Goal: Information Seeking & Learning: Learn about a topic

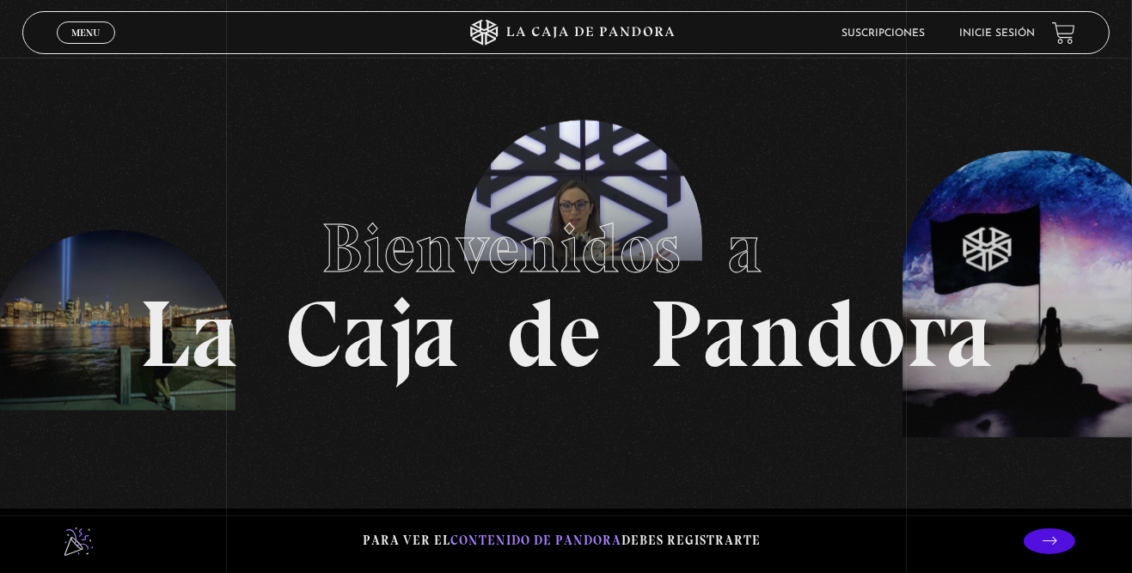
scroll to position [35, 0]
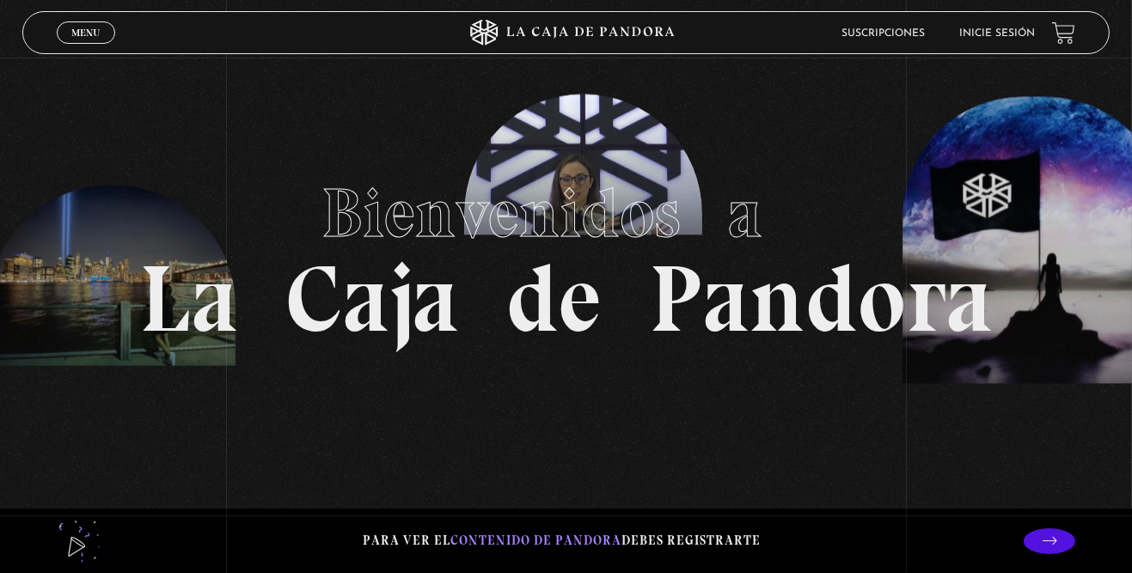
click at [985, 35] on link "Inicie sesión" at bounding box center [997, 33] width 76 height 10
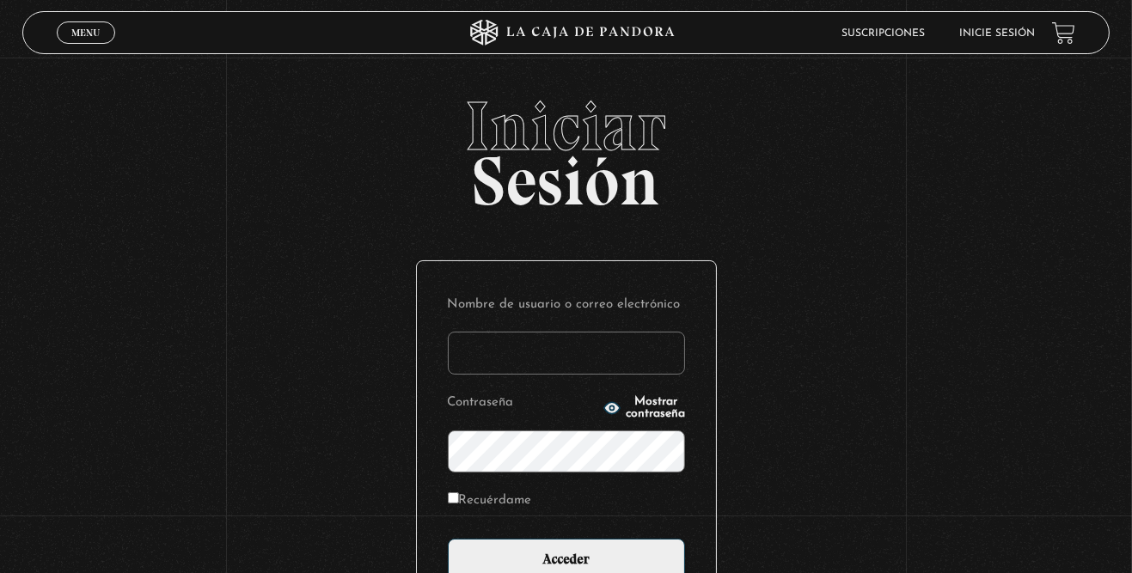
click at [542, 371] on input "Nombre de usuario o correo electrónico" at bounding box center [566, 353] width 237 height 43
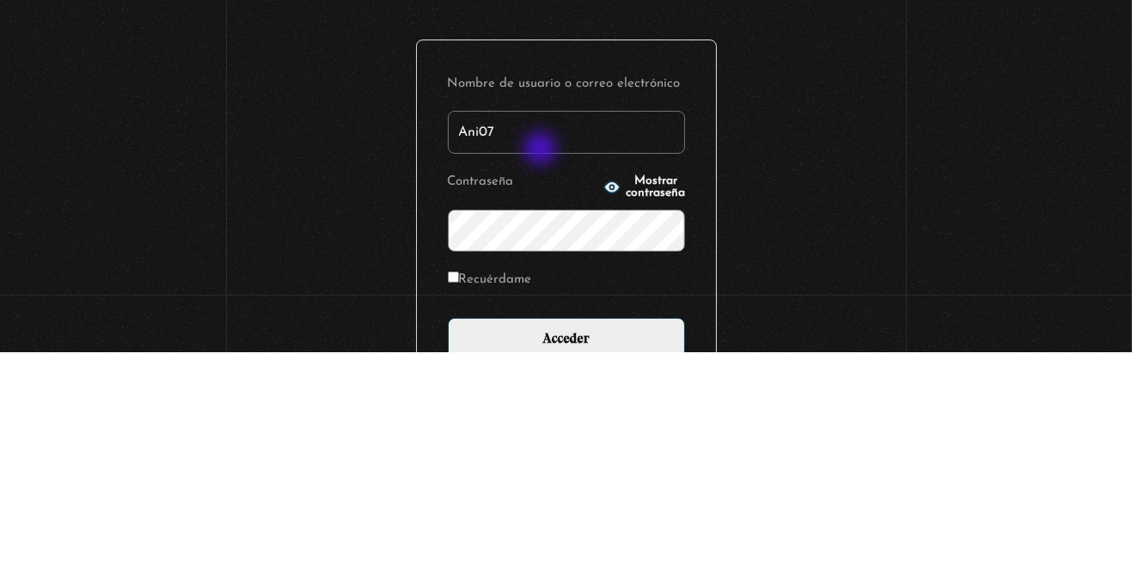
type input "Ani07"
click at [650, 420] on span "Mostrar contraseña" at bounding box center [654, 408] width 59 height 24
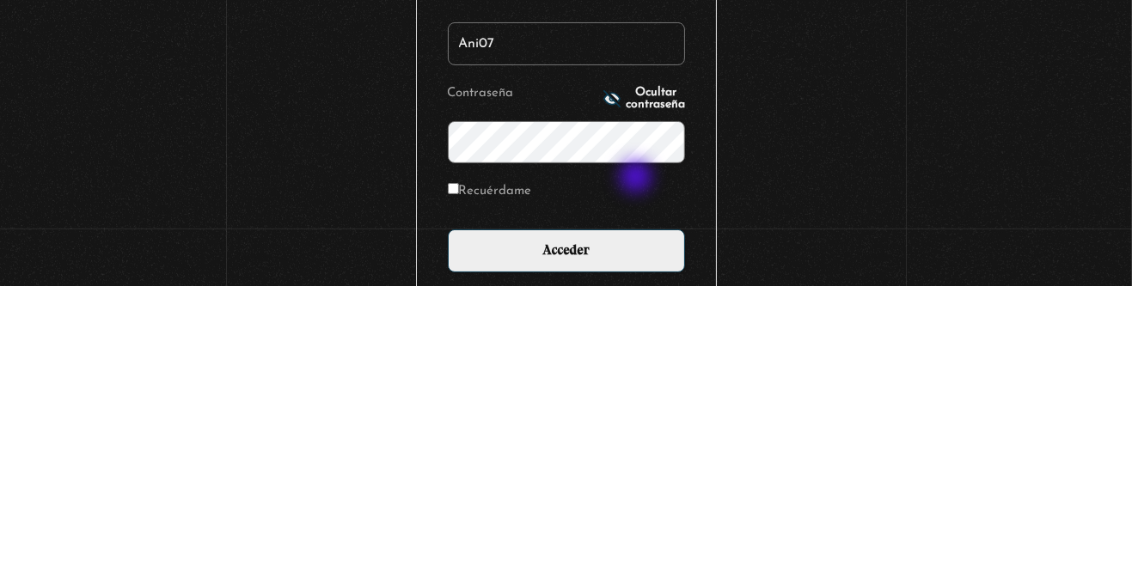
scroll to position [31, 0]
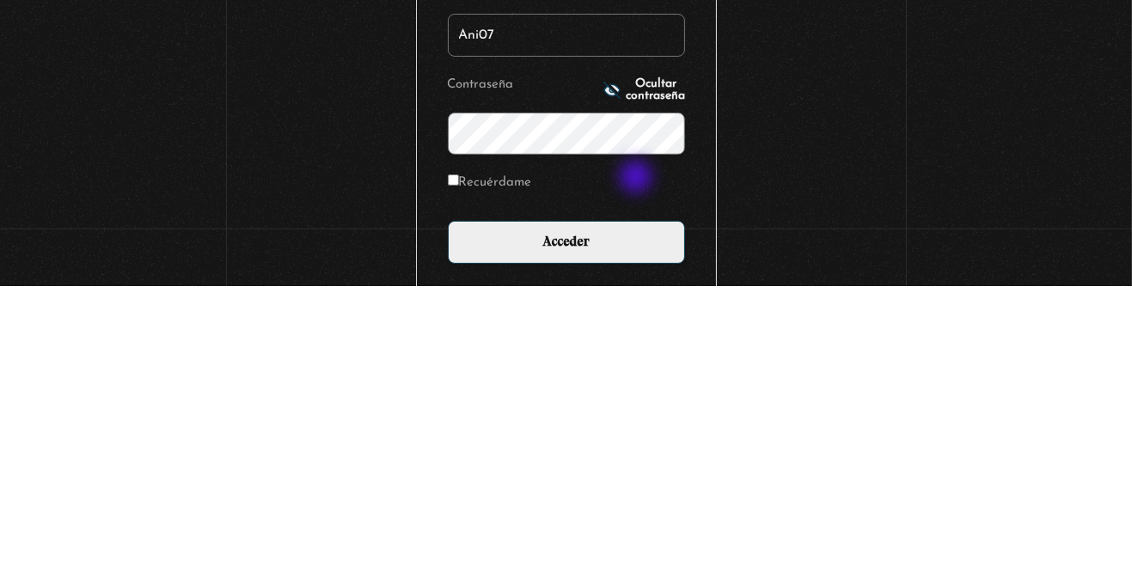
click at [459, 473] on input "Recuérdame" at bounding box center [453, 466] width 11 height 11
checkbox input "true"
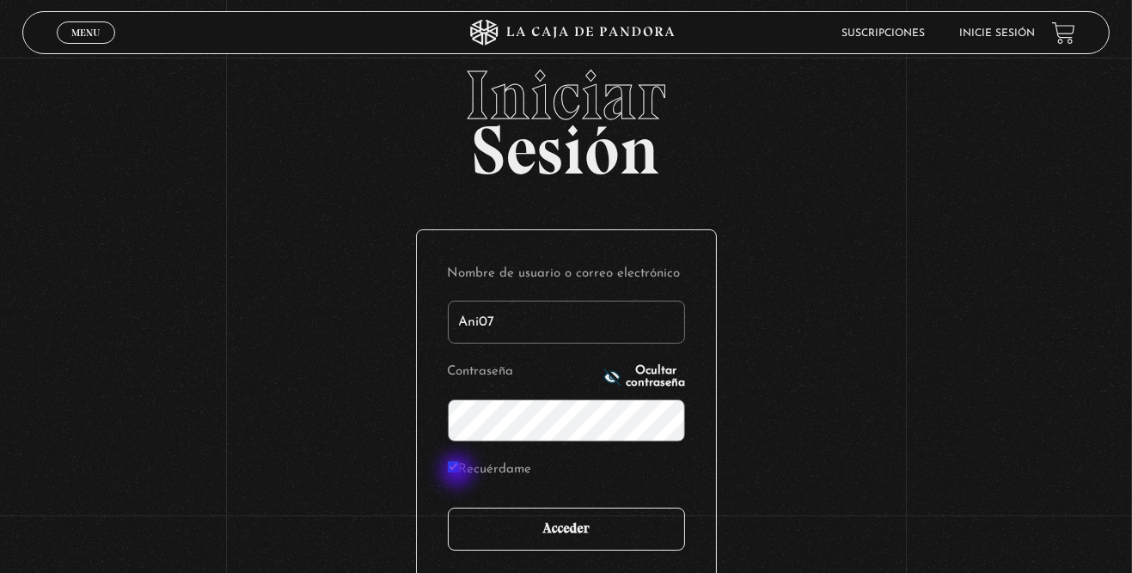
click at [623, 540] on input "Acceder" at bounding box center [566, 529] width 237 height 43
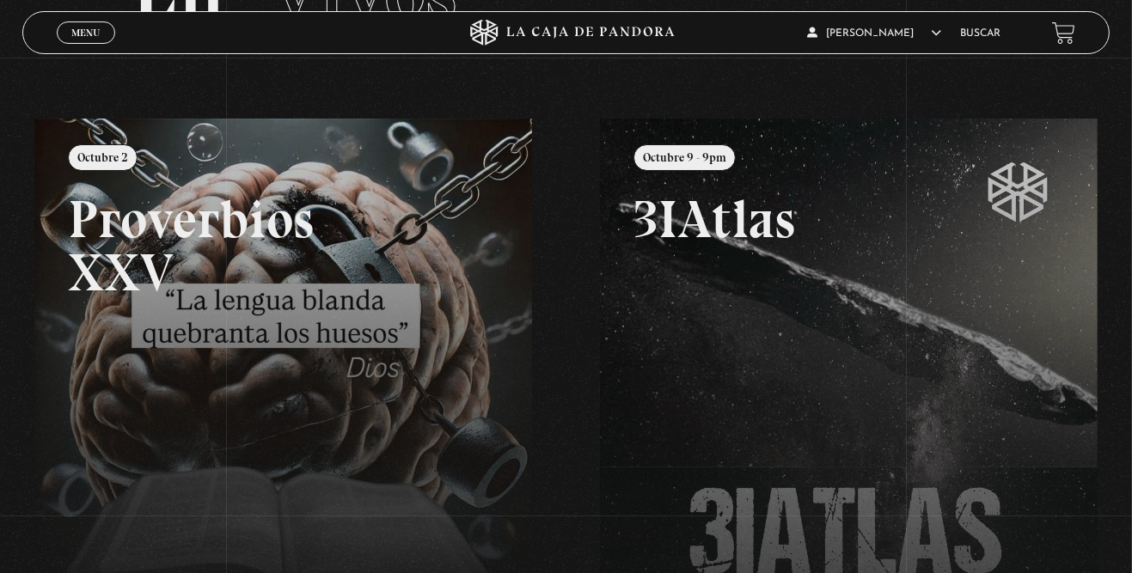
scroll to position [147, 0]
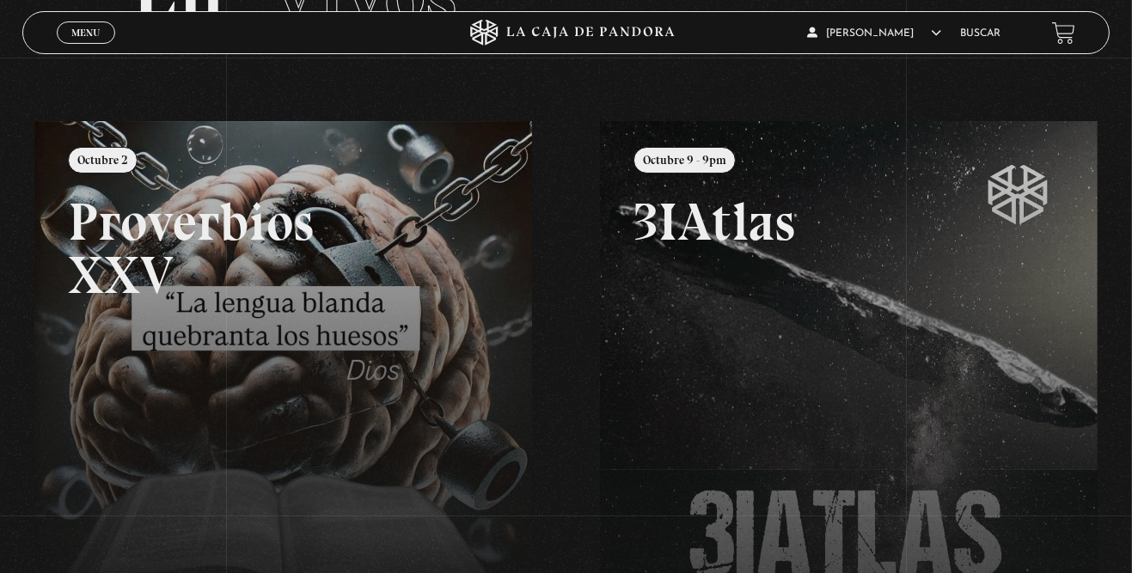
click at [998, 33] on link "Buscar" at bounding box center [980, 33] width 40 height 10
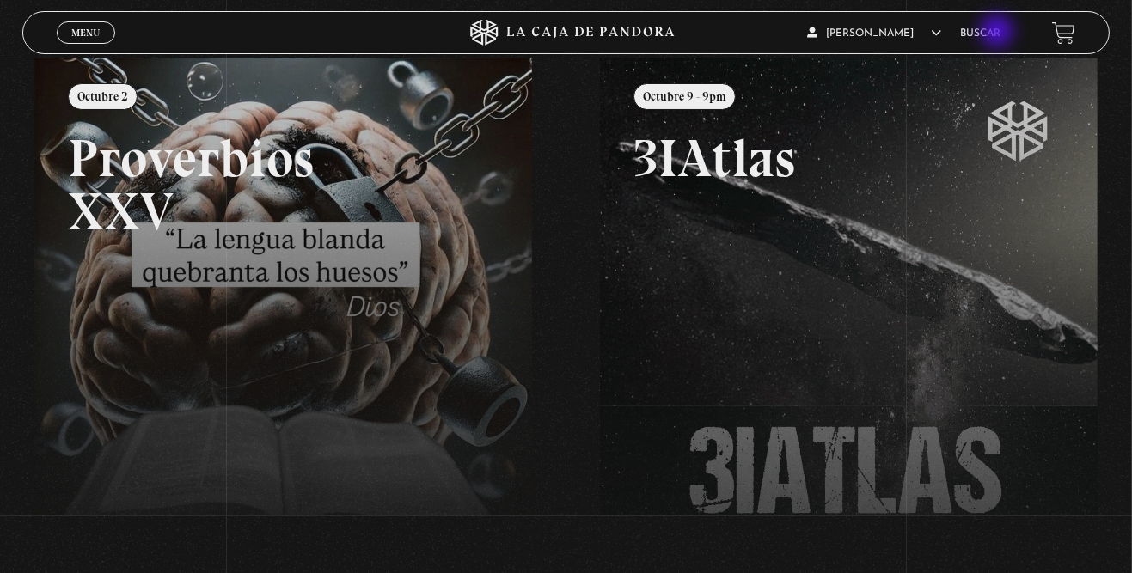
scroll to position [219, 0]
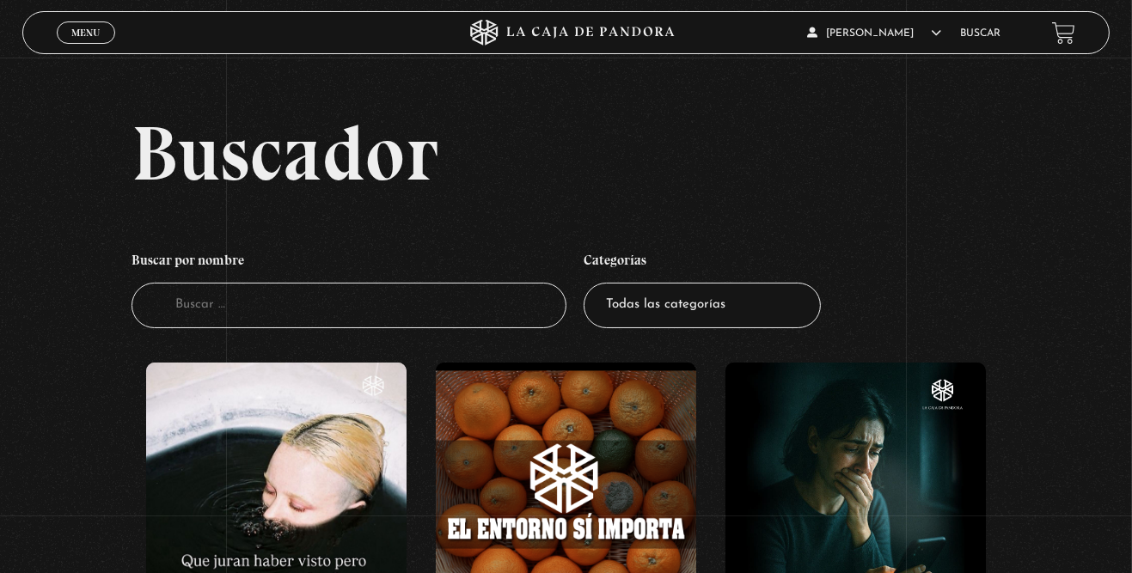
click at [309, 320] on input "Buscador" at bounding box center [348, 306] width 435 height 46
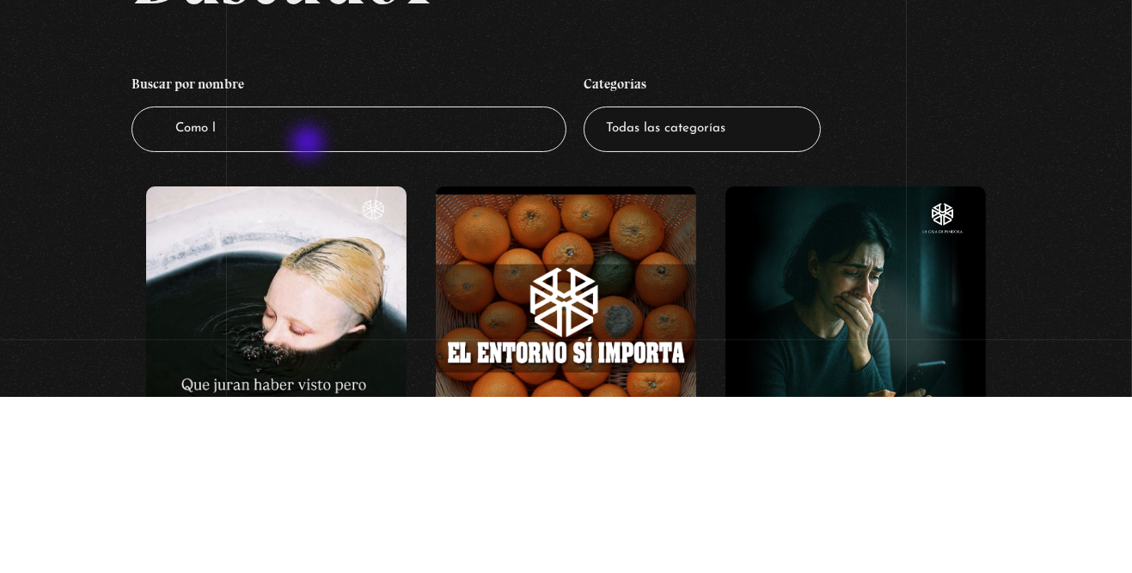
type input "Como l"
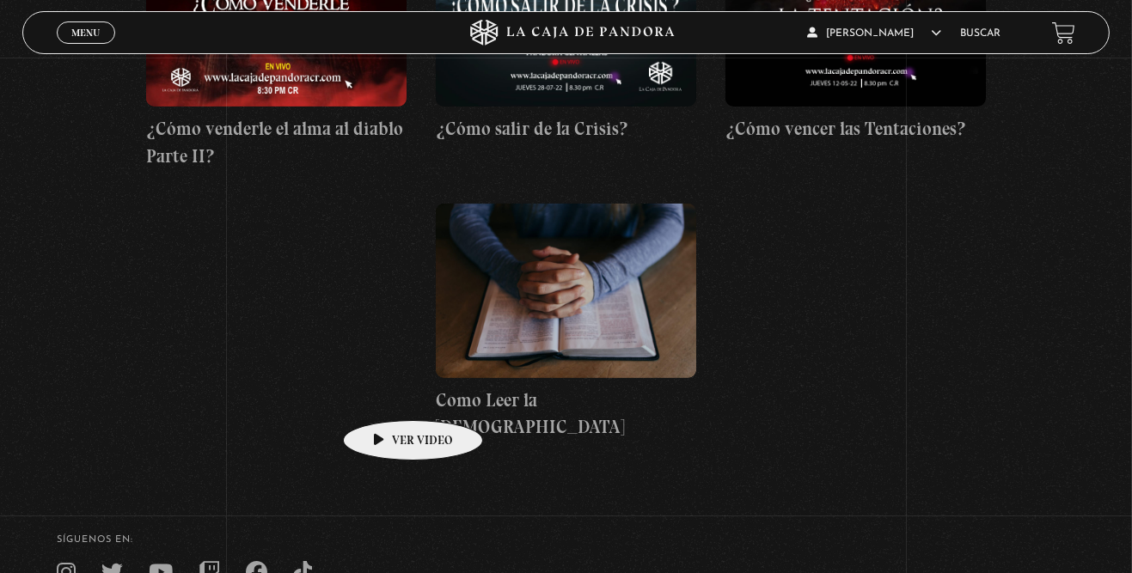
click at [497, 377] on figure at bounding box center [566, 291] width 260 height 174
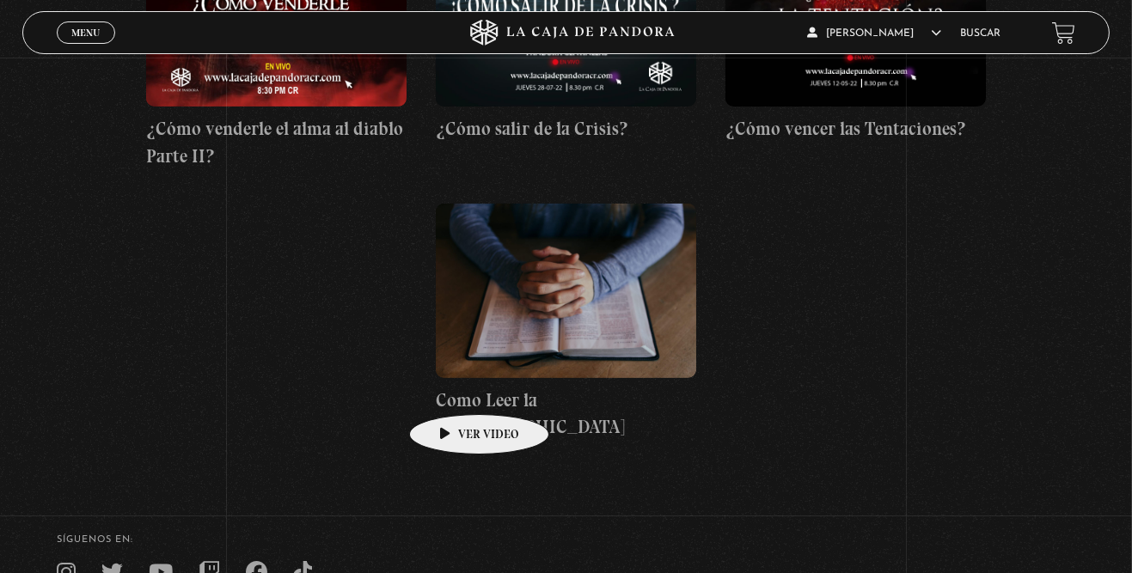
scroll to position [1011, 0]
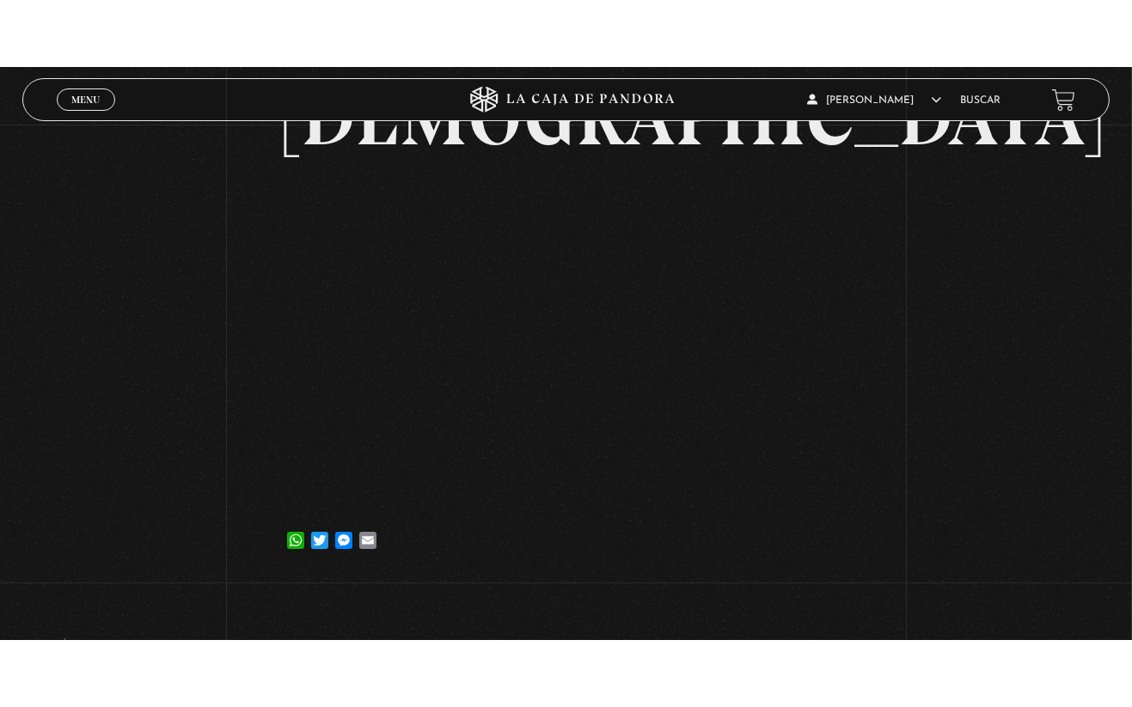
scroll to position [217, 0]
